Goal: Find specific page/section: Find specific page/section

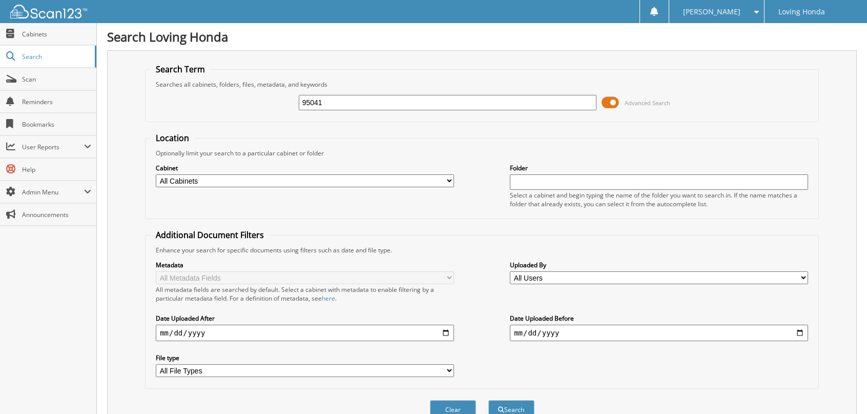
type input "95041"
click at [488, 400] on button "Search" at bounding box center [511, 409] width 46 height 19
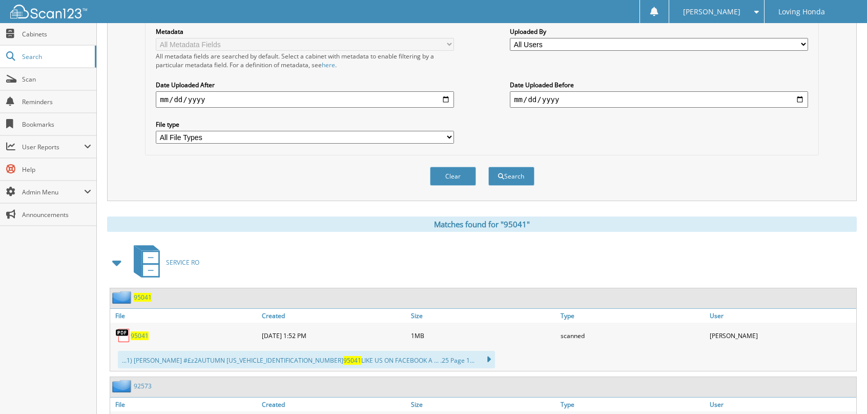
scroll to position [256, 0]
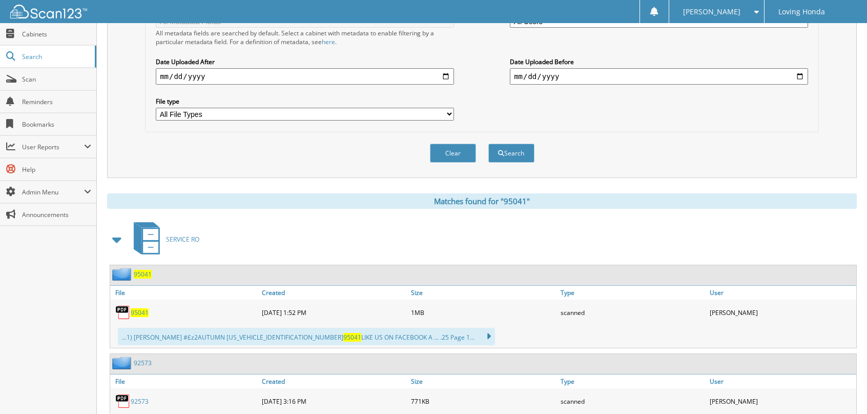
click at [142, 308] on span "95041" at bounding box center [140, 312] width 18 height 9
